Goal: Navigation & Orientation: Find specific page/section

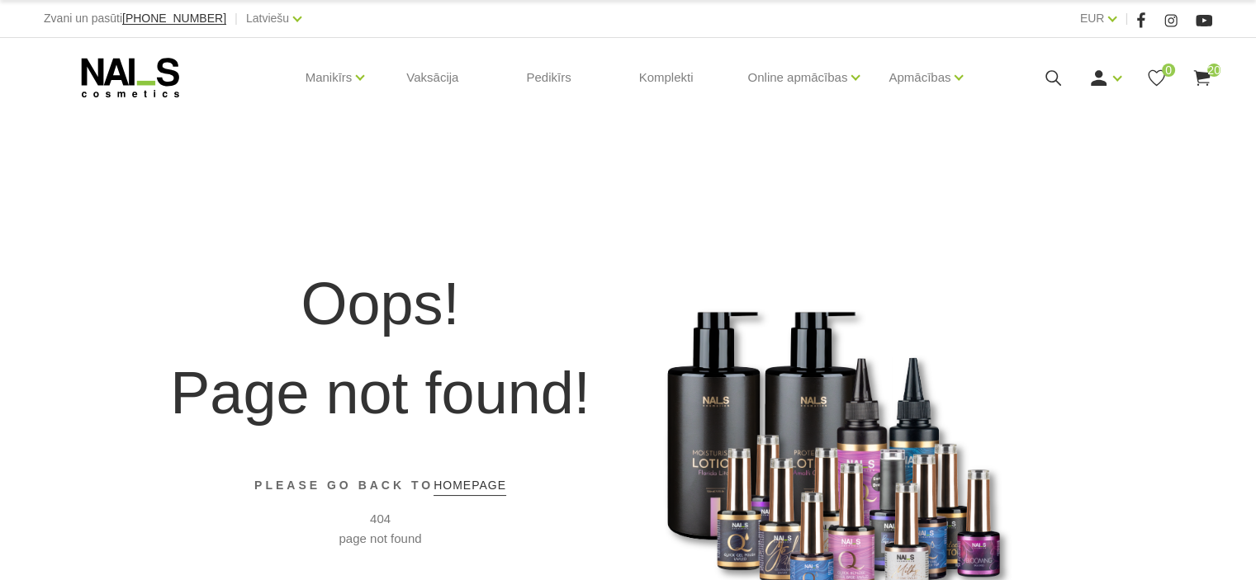
click at [154, 78] on icon at bounding box center [130, 77] width 173 height 41
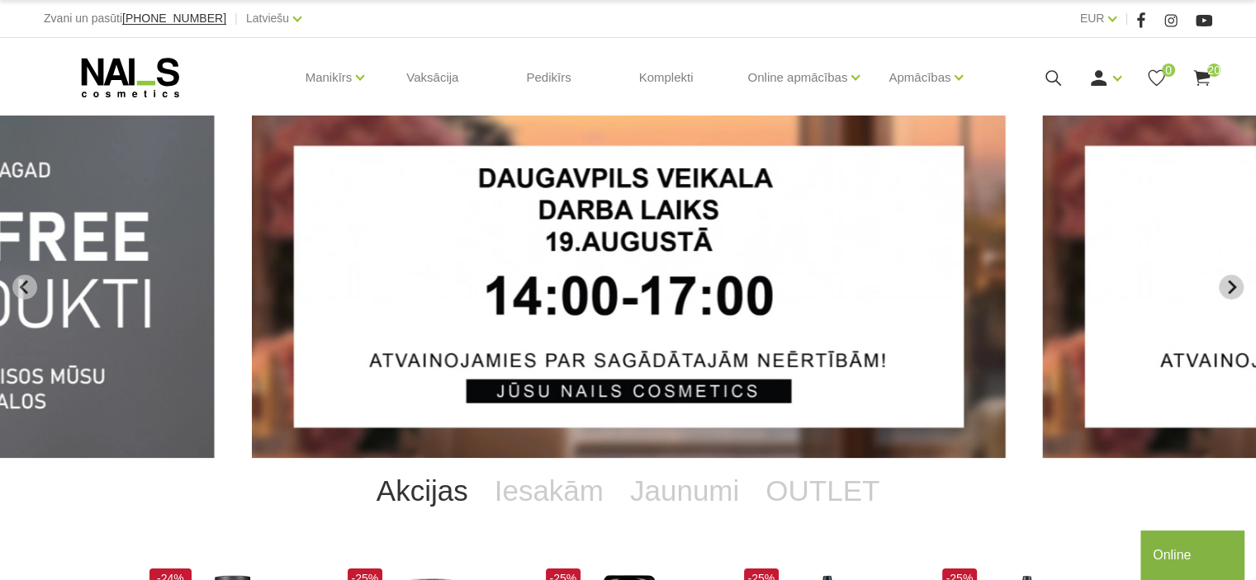
click at [1232, 281] on icon "Next slide" at bounding box center [1230, 287] width 15 height 15
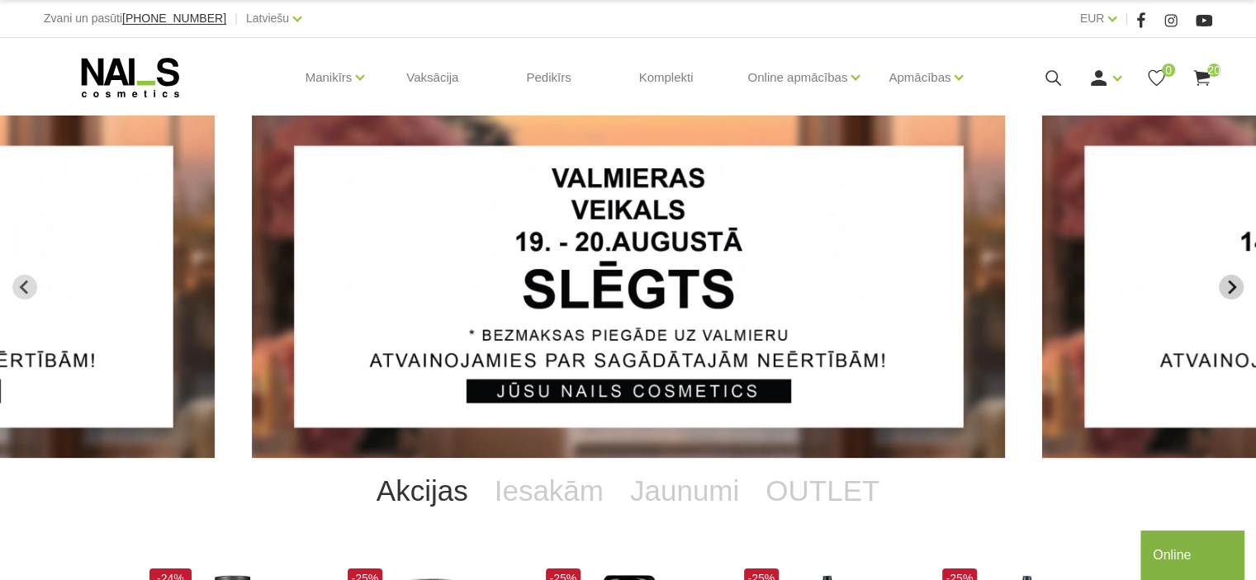
click at [1228, 281] on icon "Next slide" at bounding box center [1231, 287] width 8 height 14
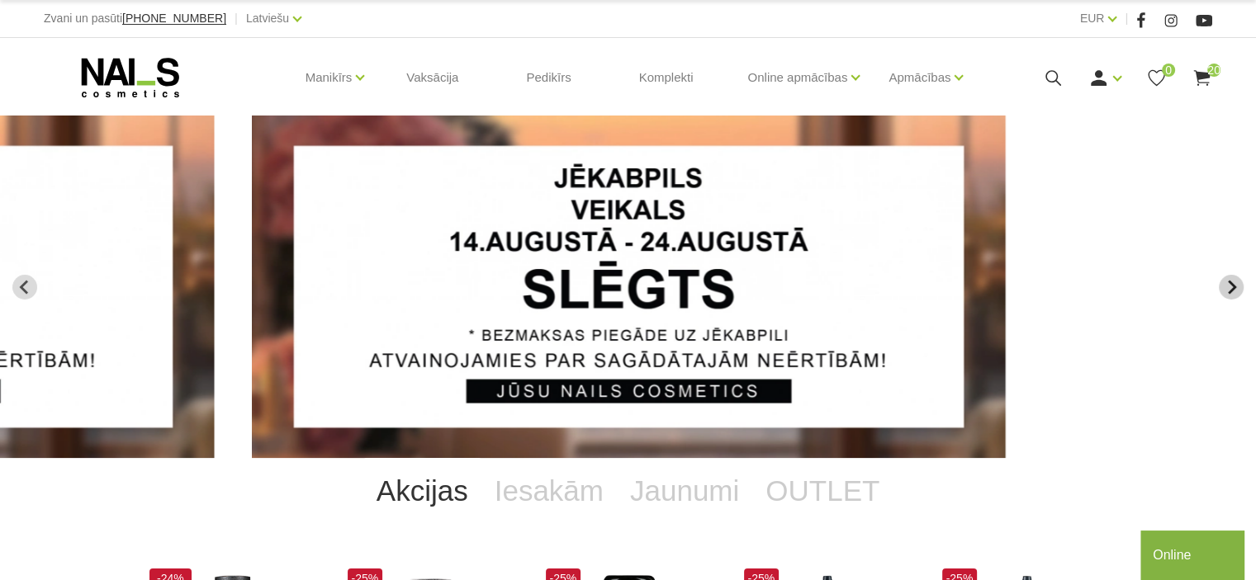
click at [1228, 282] on icon "Next slide" at bounding box center [1230, 287] width 15 height 15
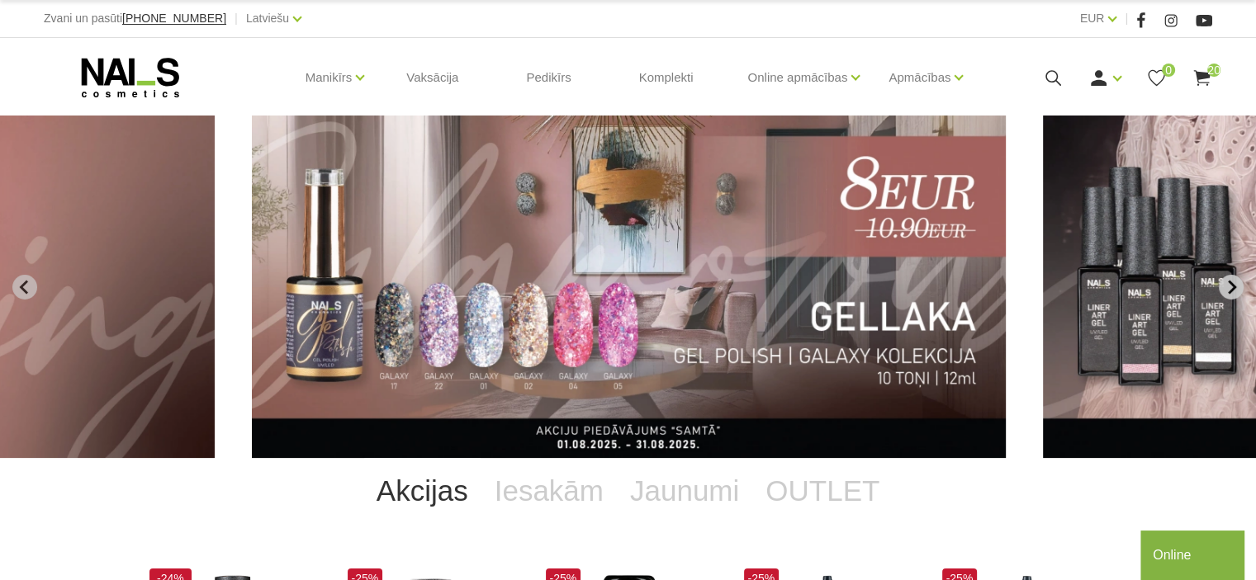
click at [1228, 281] on icon "Next slide" at bounding box center [1231, 287] width 8 height 14
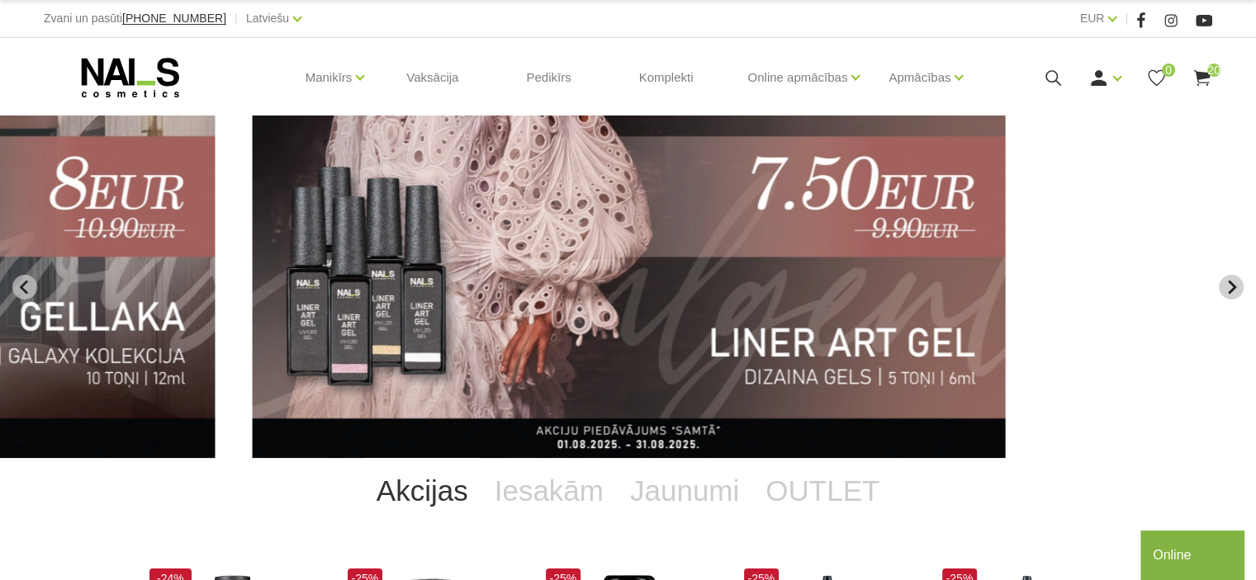
click at [1238, 284] on button "Next slide" at bounding box center [1230, 287] width 25 height 25
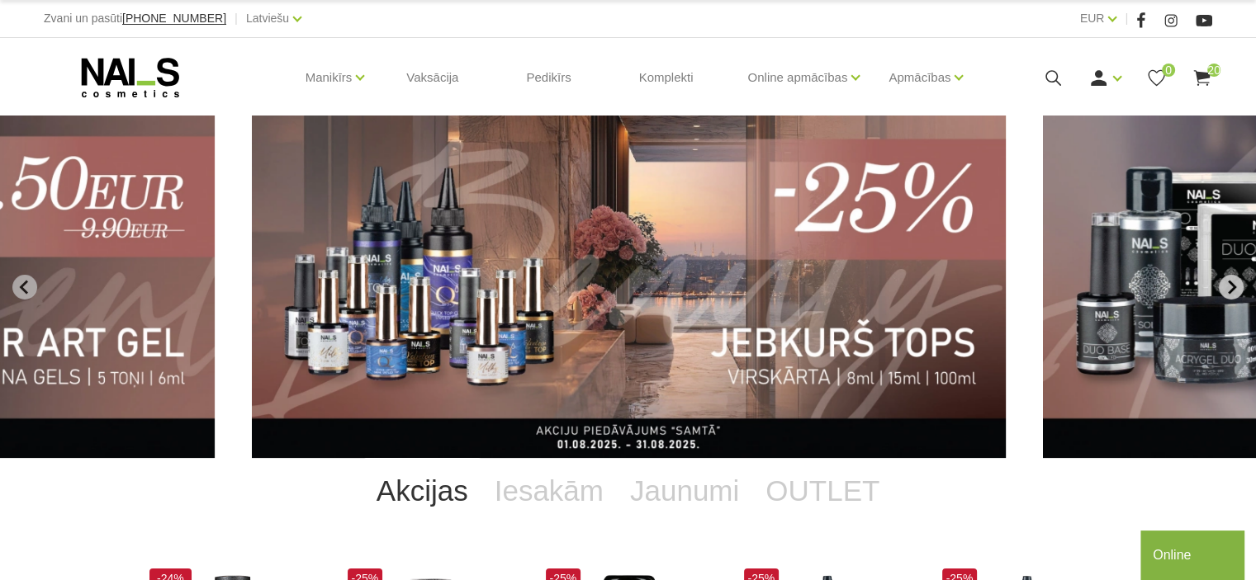
click at [1229, 280] on icon "Next slide" at bounding box center [1230, 287] width 15 height 15
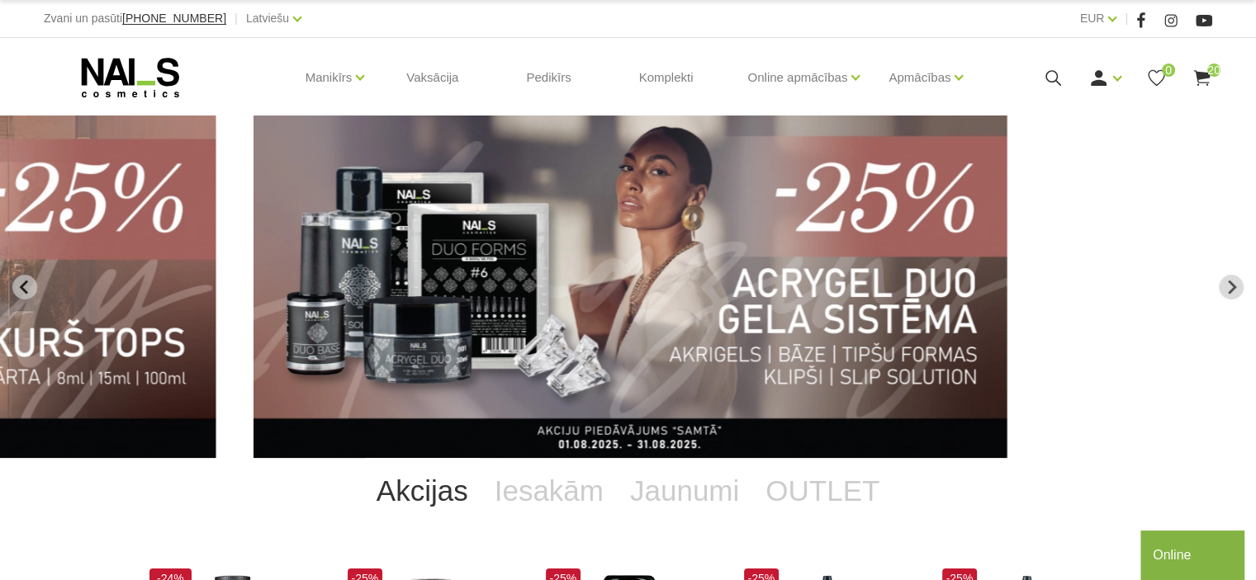
click at [614, 284] on img "10 of 14" at bounding box center [630, 287] width 754 height 343
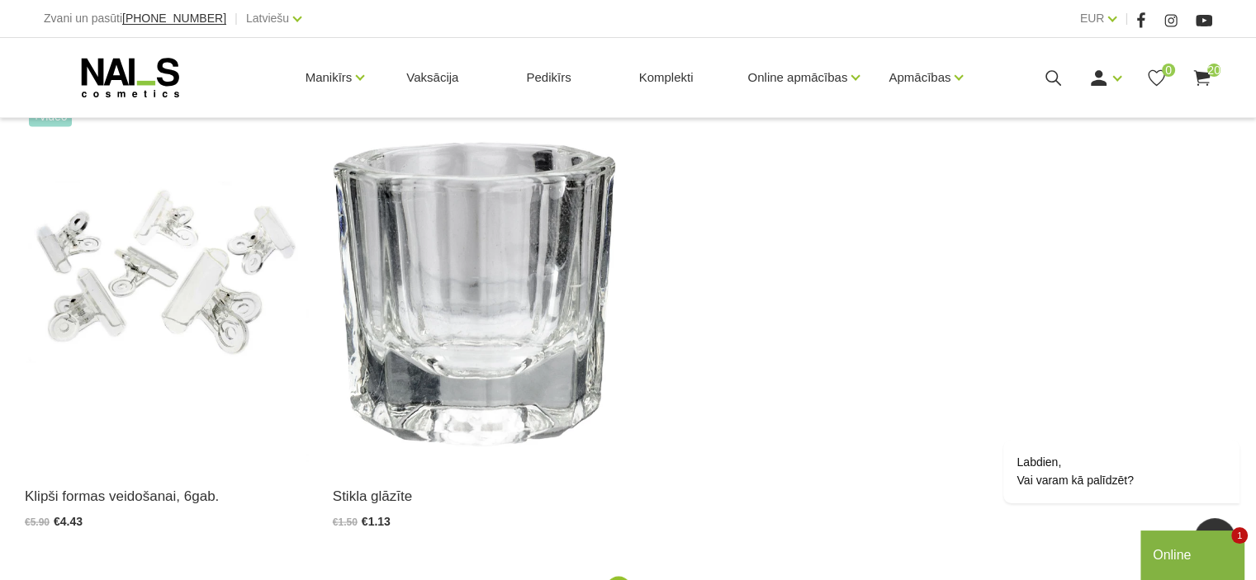
scroll to position [2972, 0]
